Goal: Task Accomplishment & Management: Manage account settings

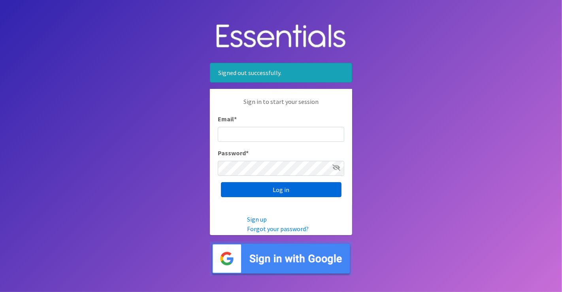
type input "yury@thediaperbank.org"
click at [262, 190] on input "Log in" at bounding box center [281, 189] width 120 height 15
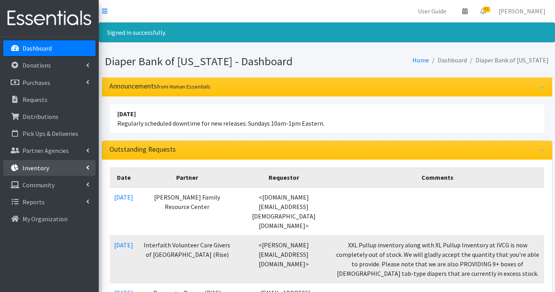
click at [53, 167] on link "Inventory" at bounding box center [49, 168] width 92 height 16
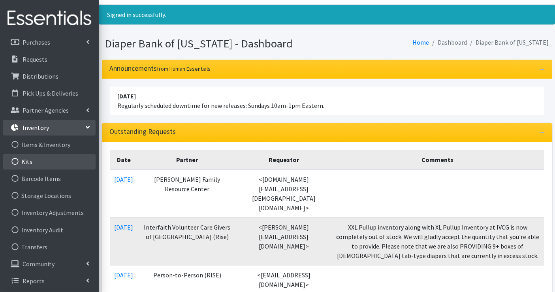
scroll to position [19, 0]
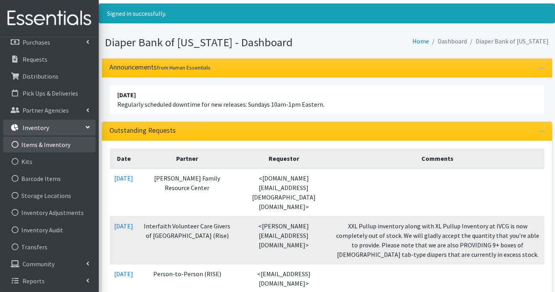
click at [56, 147] on link "Items & Inventory" at bounding box center [49, 145] width 92 height 16
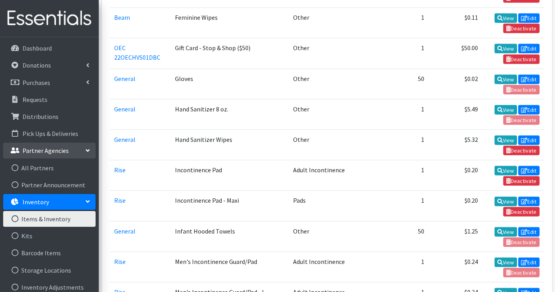
scroll to position [747, 0]
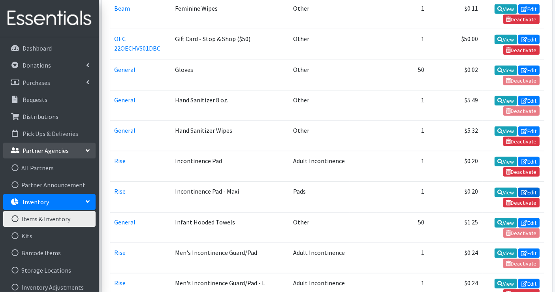
click at [529, 188] on link "Edit" at bounding box center [528, 192] width 21 height 9
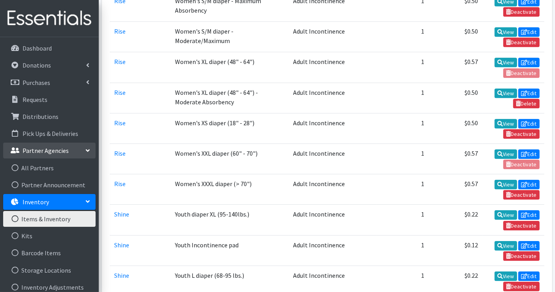
scroll to position [5452, 0]
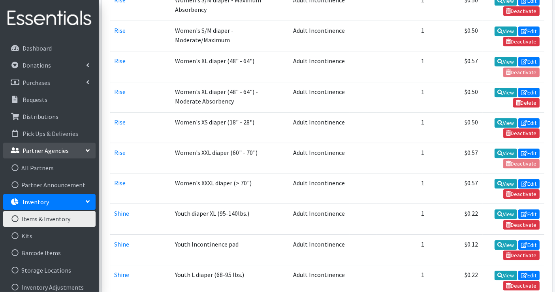
drag, startPoint x: 479, startPoint y: 201, endPoint x: 464, endPoint y: 198, distance: 14.4
copy td "$0.22"
drag, startPoint x: 480, startPoint y: 138, endPoint x: 460, endPoint y: 137, distance: 20.6
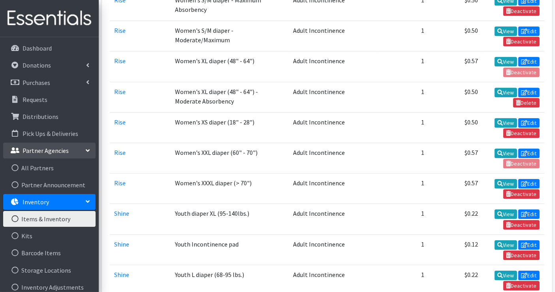
copy td "$0.22"
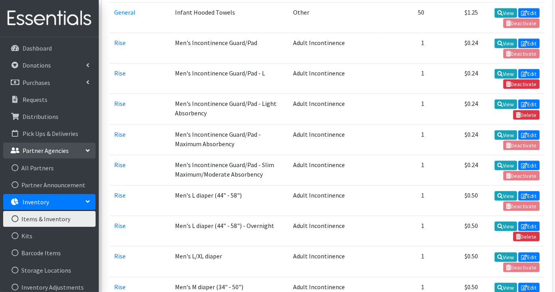
scroll to position [949, 0]
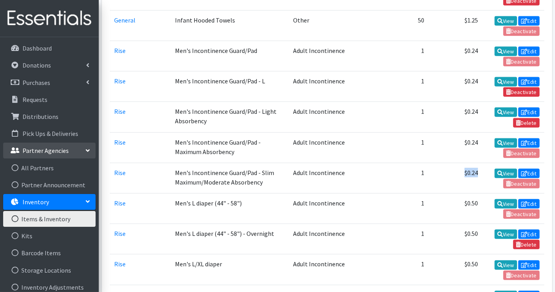
drag, startPoint x: 478, startPoint y: 141, endPoint x: 460, endPoint y: 143, distance: 18.2
click at [460, 163] on td "$0.24" at bounding box center [455, 178] width 53 height 30
drag, startPoint x: 469, startPoint y: 140, endPoint x: 462, endPoint y: 123, distance: 18.0
click at [462, 132] on td "$0.24" at bounding box center [455, 147] width 53 height 30
drag, startPoint x: 478, startPoint y: 139, endPoint x: 466, endPoint y: 141, distance: 12.0
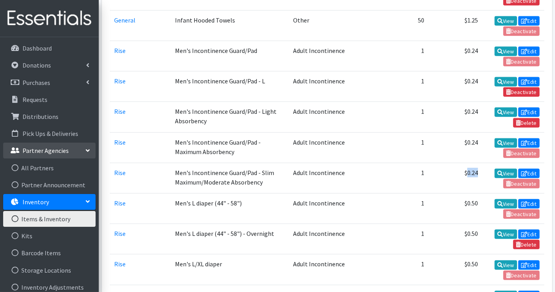
click at [466, 163] on td "$0.24" at bounding box center [455, 178] width 53 height 30
copy td "0.24"
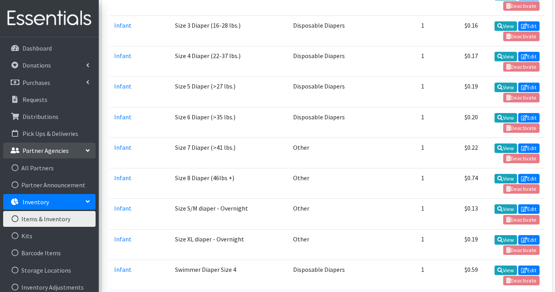
scroll to position [2383, 0]
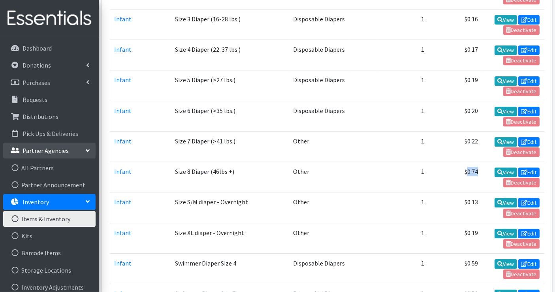
drag, startPoint x: 477, startPoint y: 88, endPoint x: 467, endPoint y: 90, distance: 9.6
click at [467, 162] on td "$0.74" at bounding box center [455, 177] width 53 height 30
drag, startPoint x: 467, startPoint y: 90, endPoint x: 426, endPoint y: 94, distance: 41.7
click at [426, 162] on td "1" at bounding box center [402, 177] width 53 height 30
drag, startPoint x: 477, startPoint y: 87, endPoint x: 466, endPoint y: 90, distance: 11.8
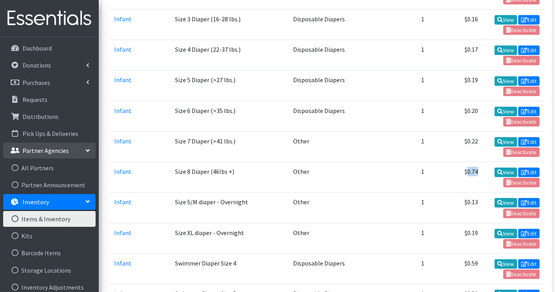
click at [466, 162] on td "$0.74" at bounding box center [455, 177] width 53 height 30
drag, startPoint x: 466, startPoint y: 90, endPoint x: 435, endPoint y: 95, distance: 30.8
click at [435, 162] on td "$0.74" at bounding box center [455, 177] width 53 height 30
drag, startPoint x: 477, startPoint y: 88, endPoint x: 466, endPoint y: 89, distance: 11.9
click at [466, 162] on td "$0.74" at bounding box center [455, 177] width 53 height 30
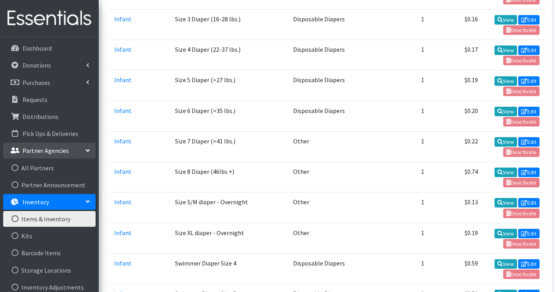
drag, startPoint x: 466, startPoint y: 89, endPoint x: 434, endPoint y: 93, distance: 31.8
click at [434, 162] on td "$0.74" at bounding box center [455, 177] width 53 height 30
click at [474, 162] on td "$0.74" at bounding box center [455, 177] width 53 height 30
copy td "0.74"
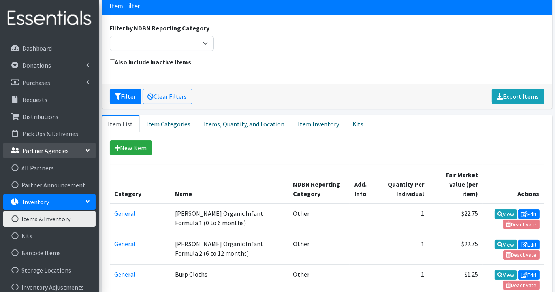
scroll to position [0, 0]
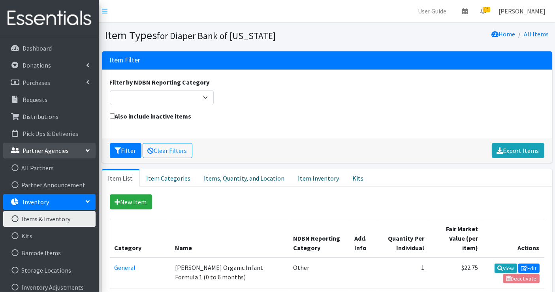
click at [519, 13] on link "[PERSON_NAME]" at bounding box center [522, 11] width 60 height 16
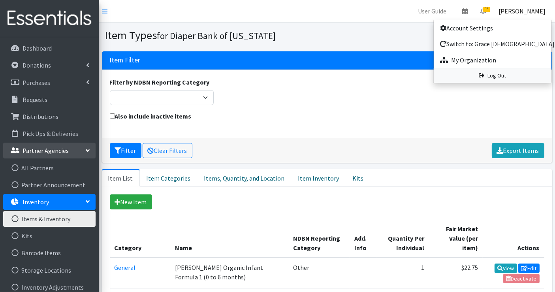
click at [495, 77] on link "Log Out" at bounding box center [493, 75] width 118 height 15
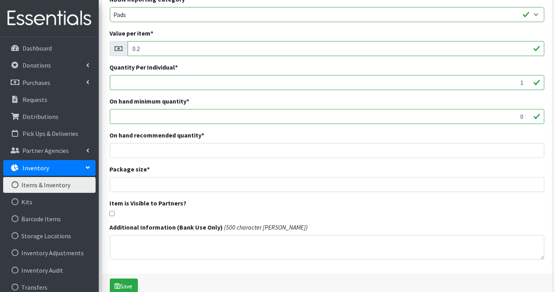
scroll to position [142, 0]
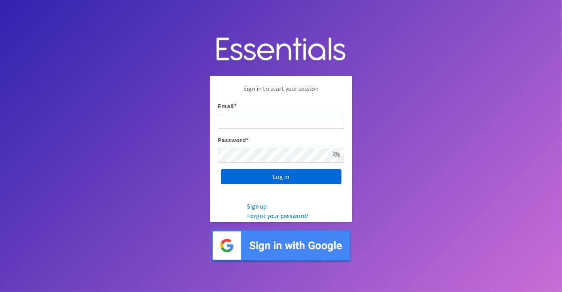
type input "yury@thediaperbank.org"
click at [258, 174] on input "Log in" at bounding box center [281, 176] width 120 height 15
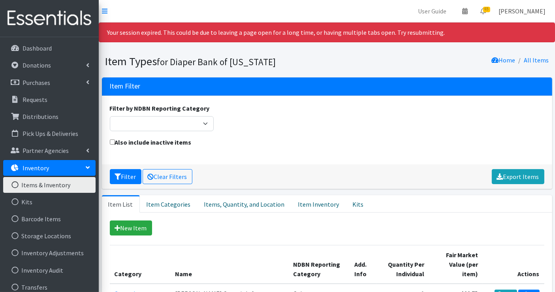
click at [506, 14] on link "[PERSON_NAME]" at bounding box center [522, 11] width 60 height 16
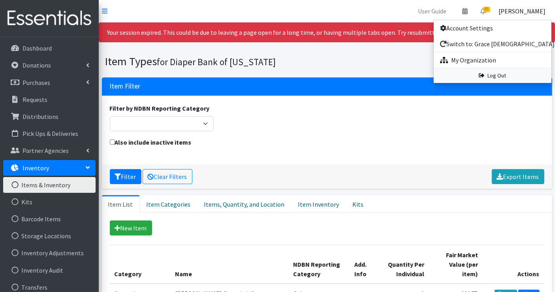
click at [489, 77] on link "Log Out" at bounding box center [493, 75] width 118 height 15
